Goal: Task Accomplishment & Management: Complete application form

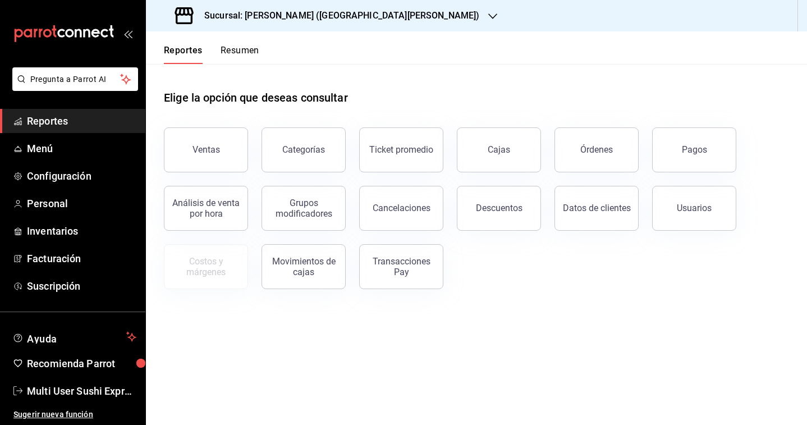
click at [267, 12] on h3 "Sucursal: [PERSON_NAME] ([GEOGRAPHIC_DATA][PERSON_NAME])" at bounding box center [337, 15] width 284 height 13
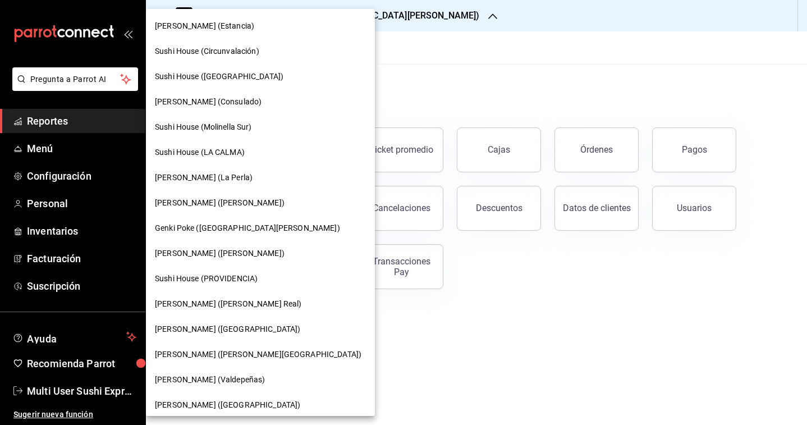
scroll to position [57, 0]
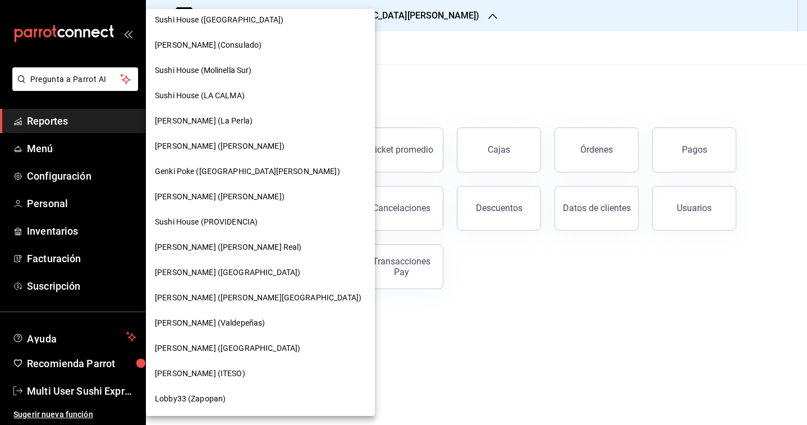
click at [212, 376] on span "[PERSON_NAME] (ITESO)" at bounding box center [200, 374] width 90 height 12
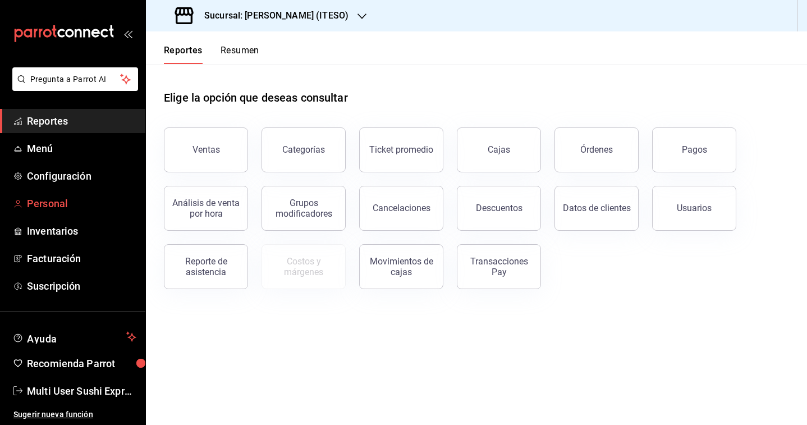
click at [62, 207] on span "Personal" at bounding box center [81, 203] width 109 height 15
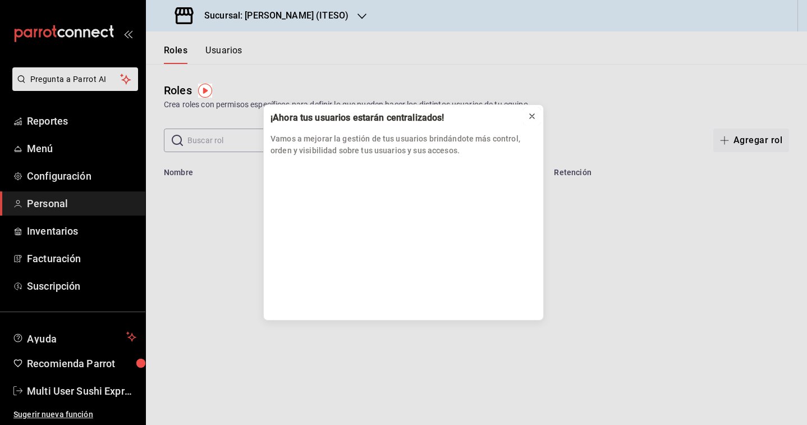
click at [527, 116] on icon at bounding box center [531, 116] width 9 height 9
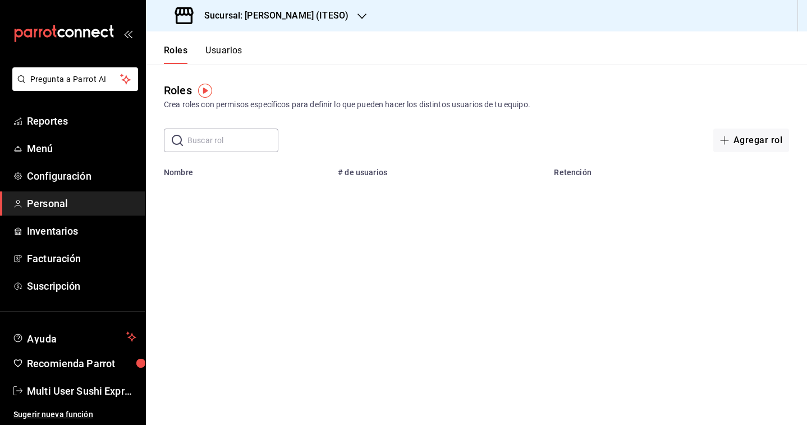
click at [206, 61] on button "Usuarios" at bounding box center [223, 54] width 37 height 19
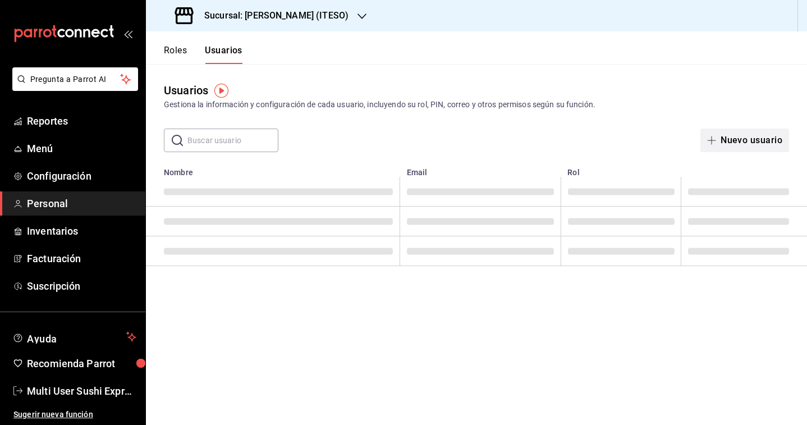
click at [739, 144] on button "Nuevo usuario" at bounding box center [744, 140] width 89 height 24
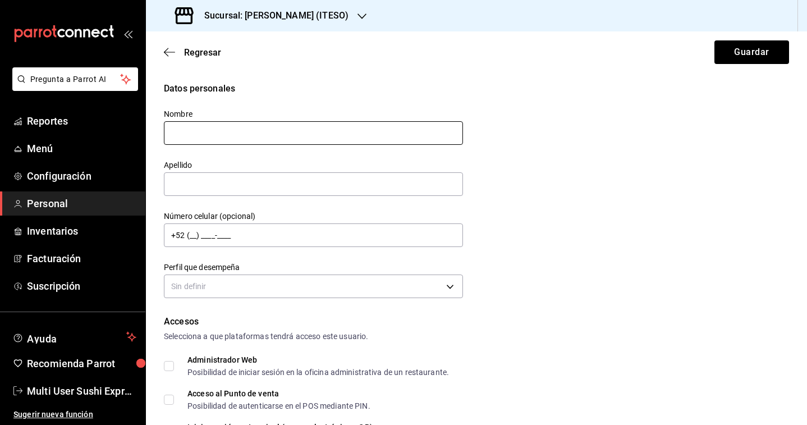
click at [261, 141] on input "text" at bounding box center [313, 133] width 299 height 24
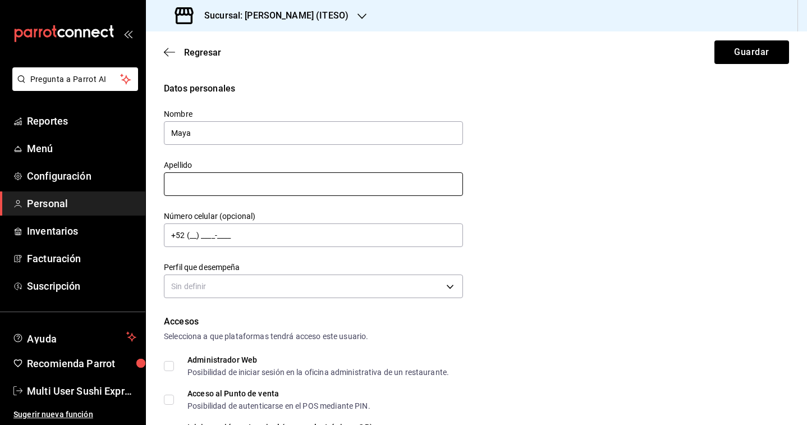
type input "Maya"
click at [226, 186] on input "text" at bounding box center [313, 184] width 299 height 24
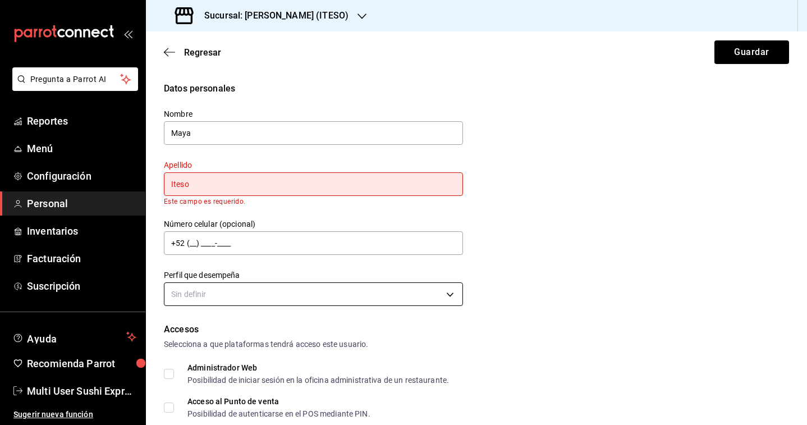
type input "Iteso"
click at [231, 291] on body "Pregunta a Parrot AI Reportes Menú Configuración Personal Inventarios Facturaci…" at bounding box center [403, 212] width 807 height 425
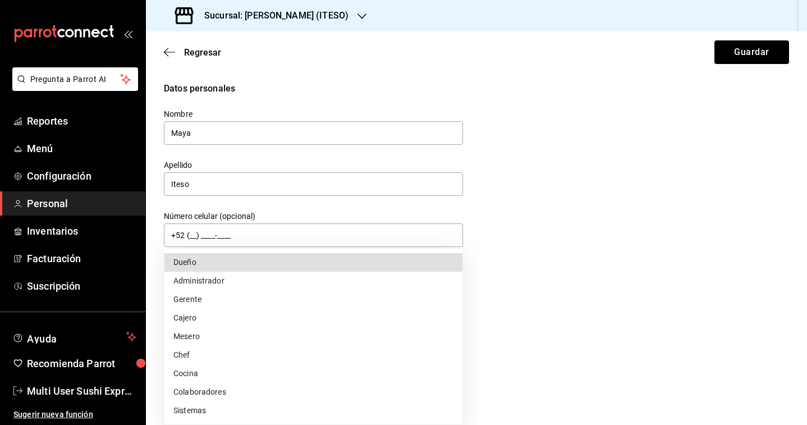
click at [214, 299] on li "Gerente" at bounding box center [313, 299] width 298 height 19
type input "MANAGER"
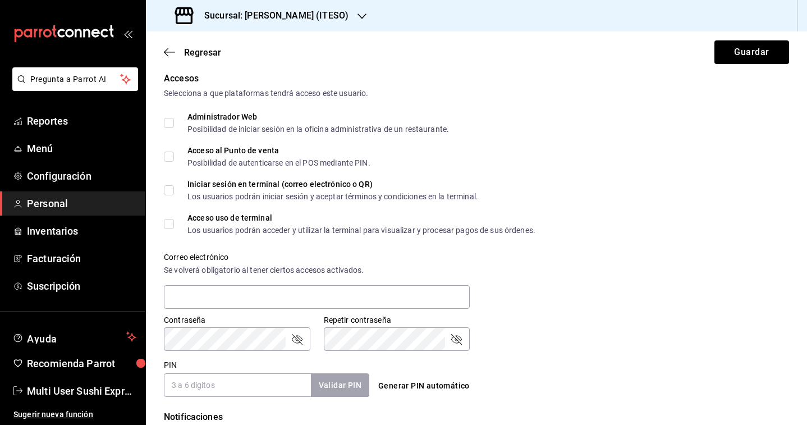
scroll to position [247, 0]
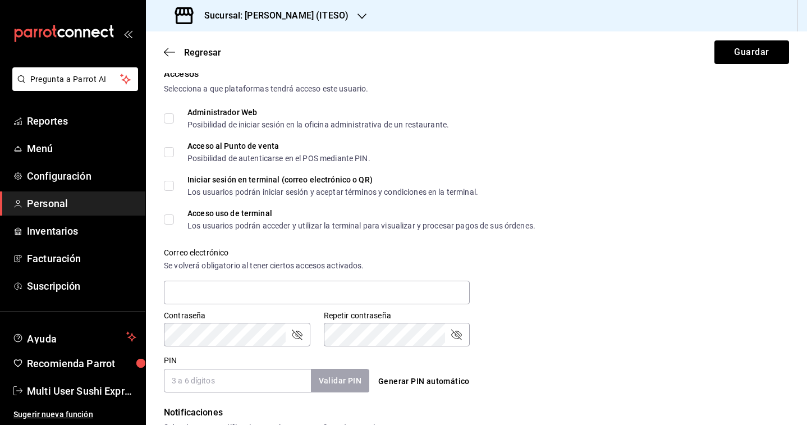
click at [223, 277] on div "Correo electrónico Se volverá obligatorio al tener ciertos accesos activados." at bounding box center [317, 276] width 306 height 58
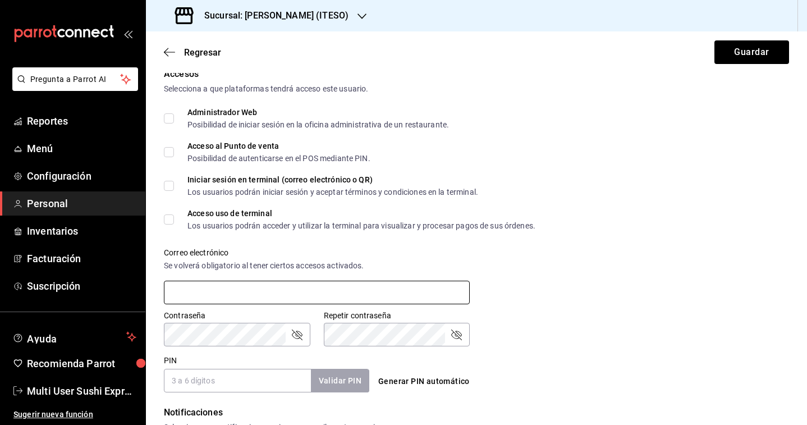
click at [218, 292] on input "text" at bounding box center [317, 293] width 306 height 24
paste input "[EMAIL_ADDRESS][DOMAIN_NAME]"
type input "[EMAIL_ADDRESS][DOMAIN_NAME]"
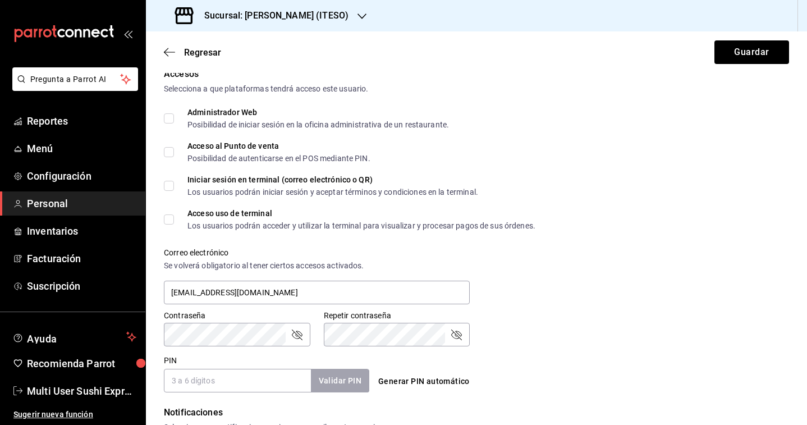
click at [291, 339] on icon "passwordField" at bounding box center [296, 334] width 13 height 13
click at [455, 333] on icon "passwordField" at bounding box center [455, 334] width 13 height 13
click at [409, 368] on div "Generar PIN automático" at bounding box center [474, 371] width 210 height 41
click at [245, 380] on input "PIN" at bounding box center [237, 381] width 147 height 24
type input "2"
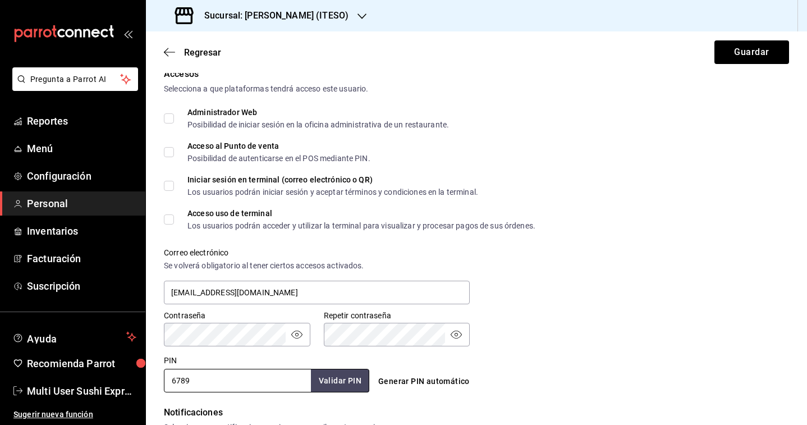
type input "6789"
click at [460, 203] on div "Accesos Selecciona a que plataformas tendrá acceso este usuario. Administrador …" at bounding box center [476, 229] width 625 height 325
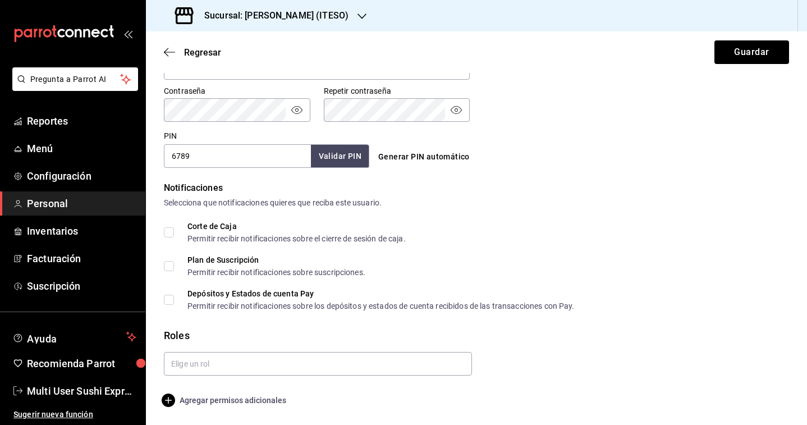
click at [169, 398] on icon "button" at bounding box center [168, 399] width 13 height 13
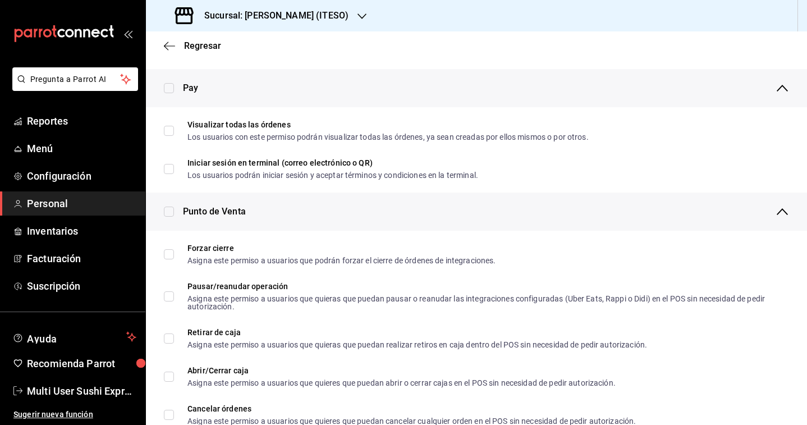
scroll to position [795, 0]
click at [168, 214] on input "checkbox" at bounding box center [169, 212] width 10 height 10
checkbox input "true"
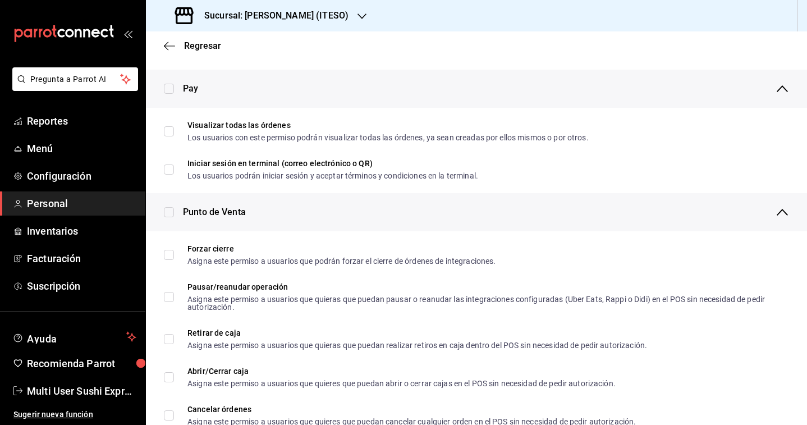
checkbox input "true"
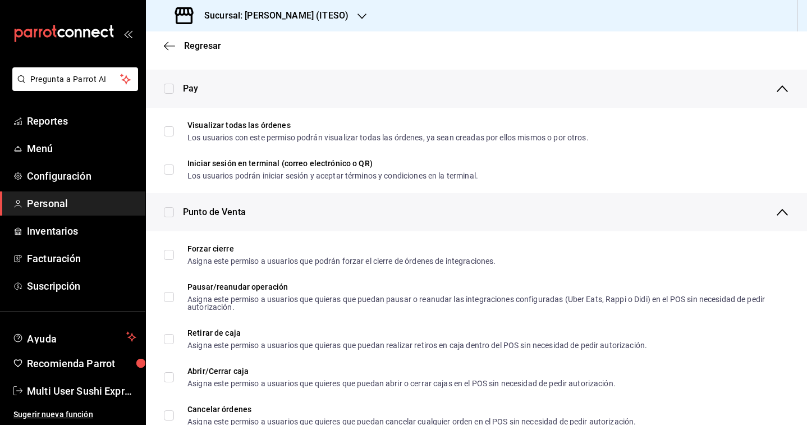
checkbox input "true"
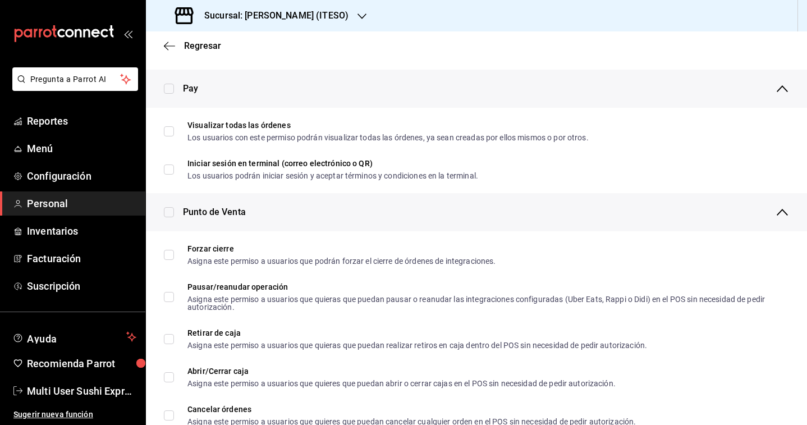
checkbox input "true"
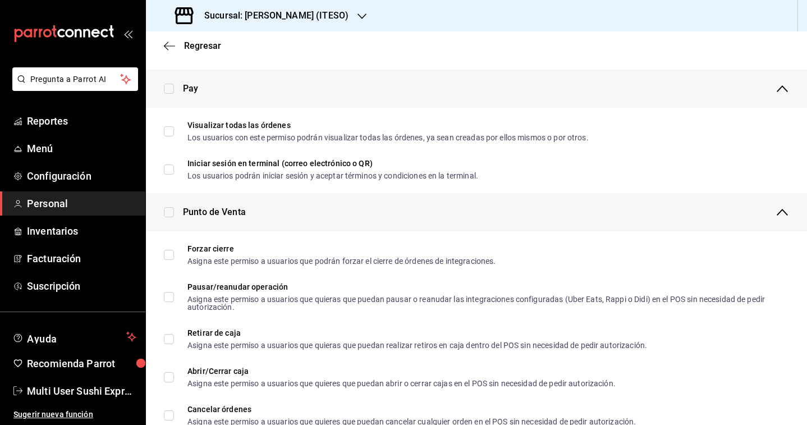
checkbox input "true"
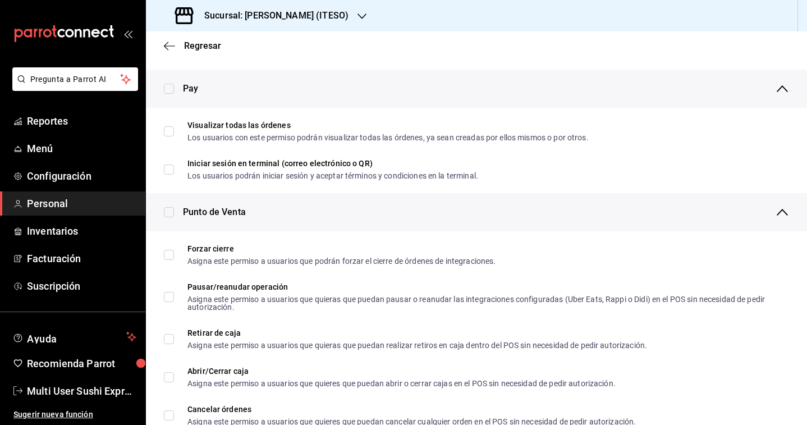
checkbox input "true"
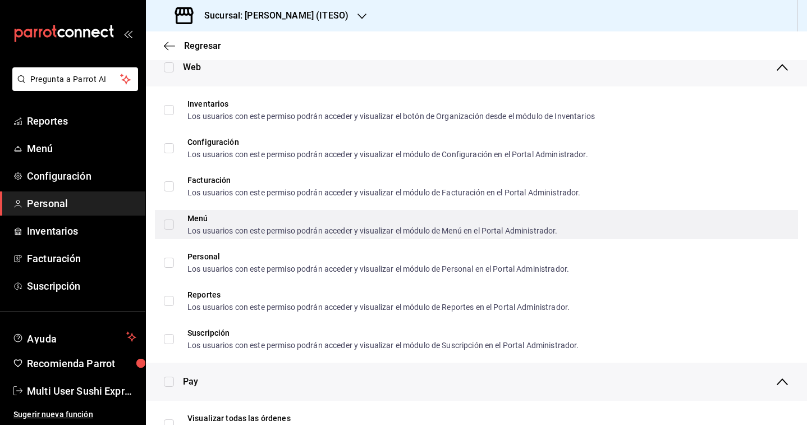
scroll to position [472, 0]
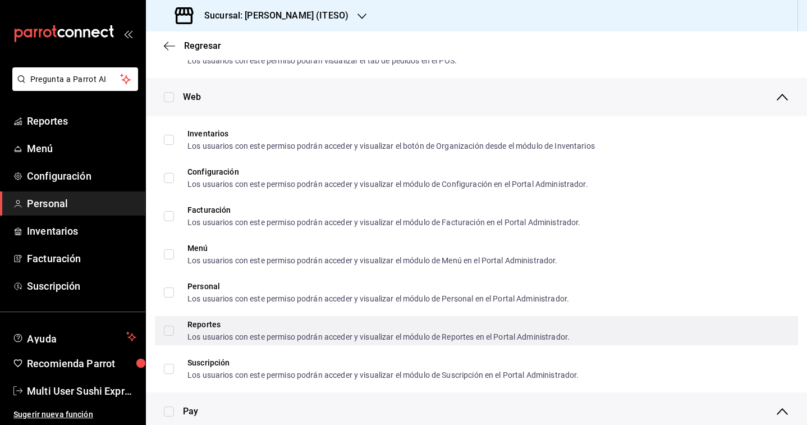
click at [171, 330] on input "Reportes Los usuarios con este permiso podrán acceder y visualizar el módulo de…" at bounding box center [169, 330] width 10 height 10
checkbox input "true"
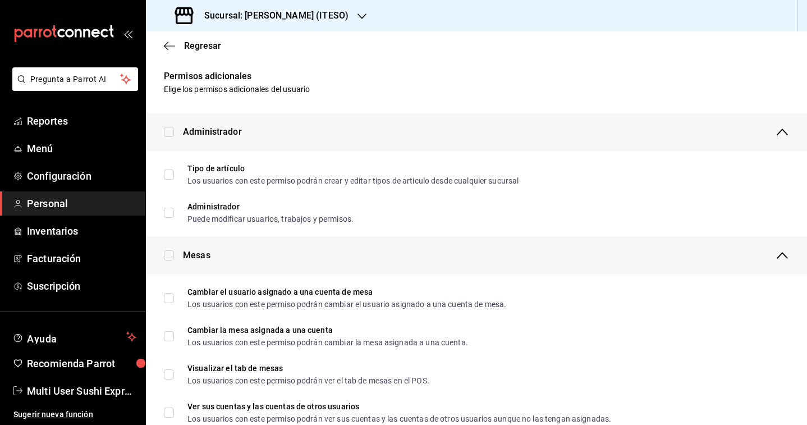
scroll to position [0, 0]
click at [189, 49] on span "Regresar" at bounding box center [202, 45] width 37 height 11
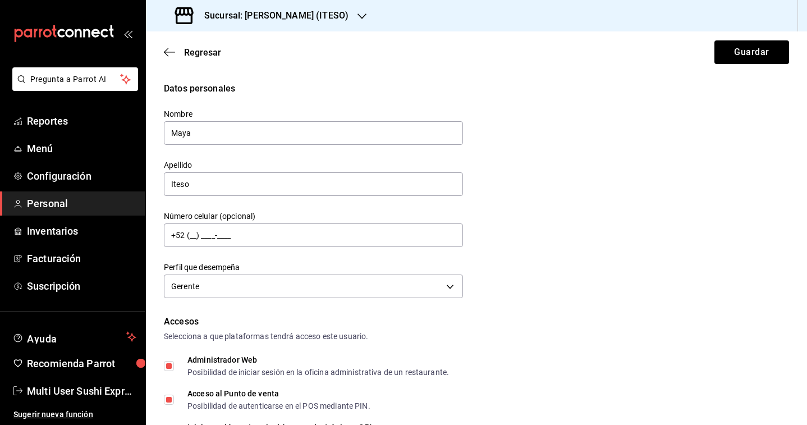
click at [747, 64] on div "Regresar Guardar" at bounding box center [476, 52] width 661 height 42
click at [742, 57] on button "Guardar" at bounding box center [751, 52] width 75 height 24
